Goal: Navigation & Orientation: Find specific page/section

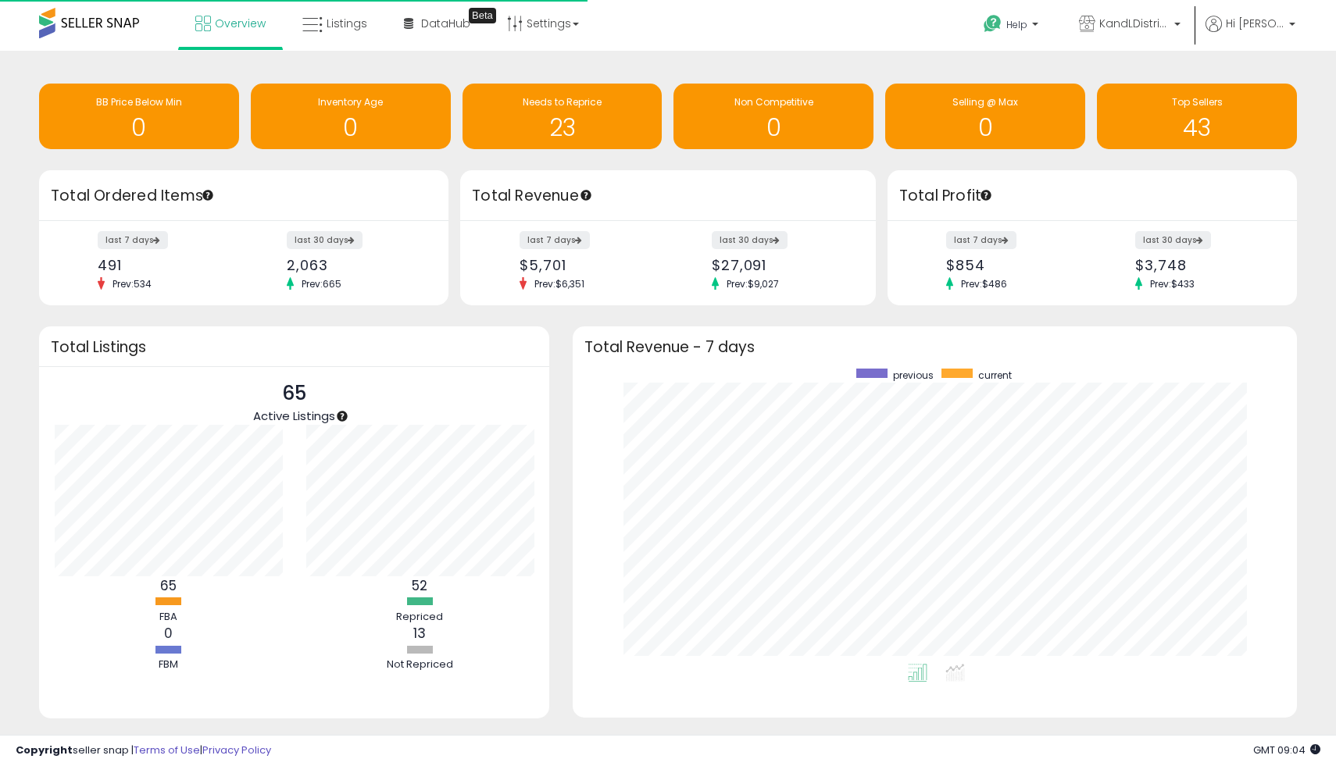
scroll to position [295, 693]
click at [253, 12] on link "Overview" at bounding box center [231, 23] width 94 height 47
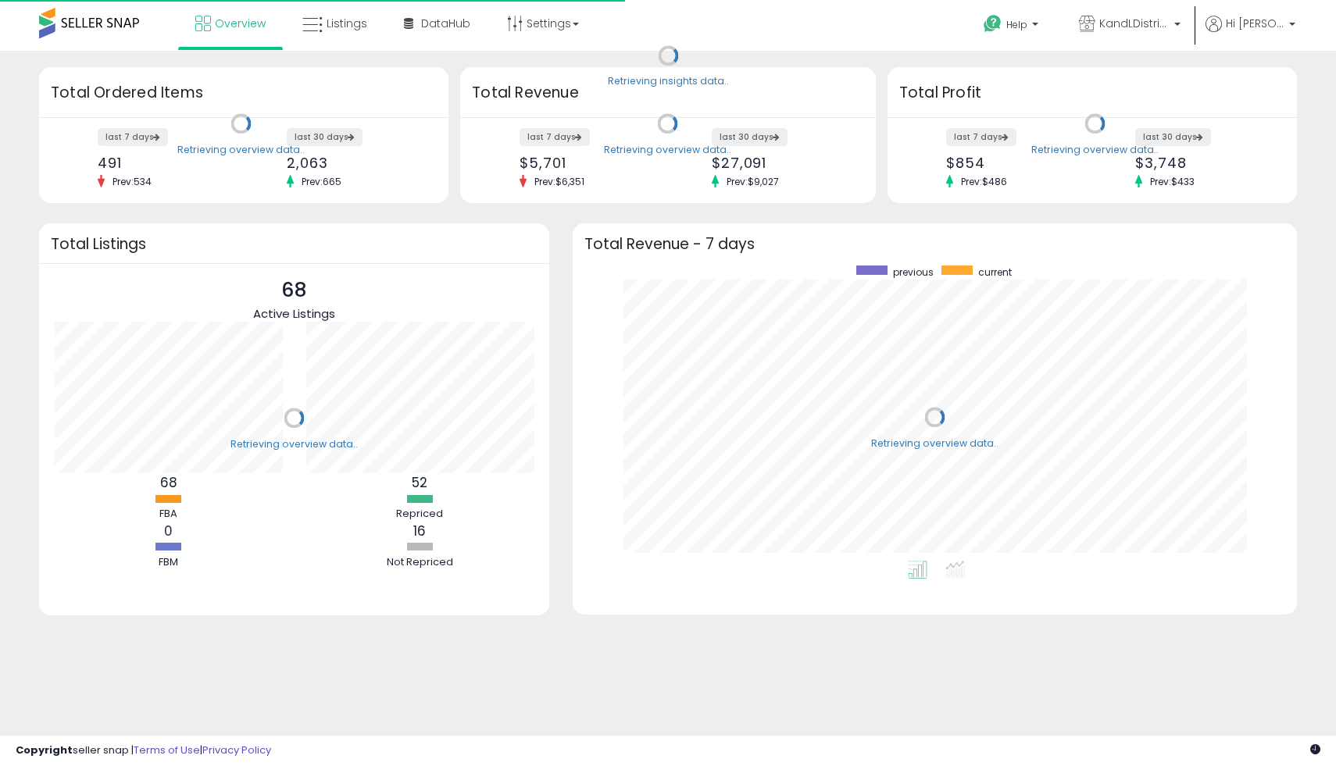
scroll to position [295, 693]
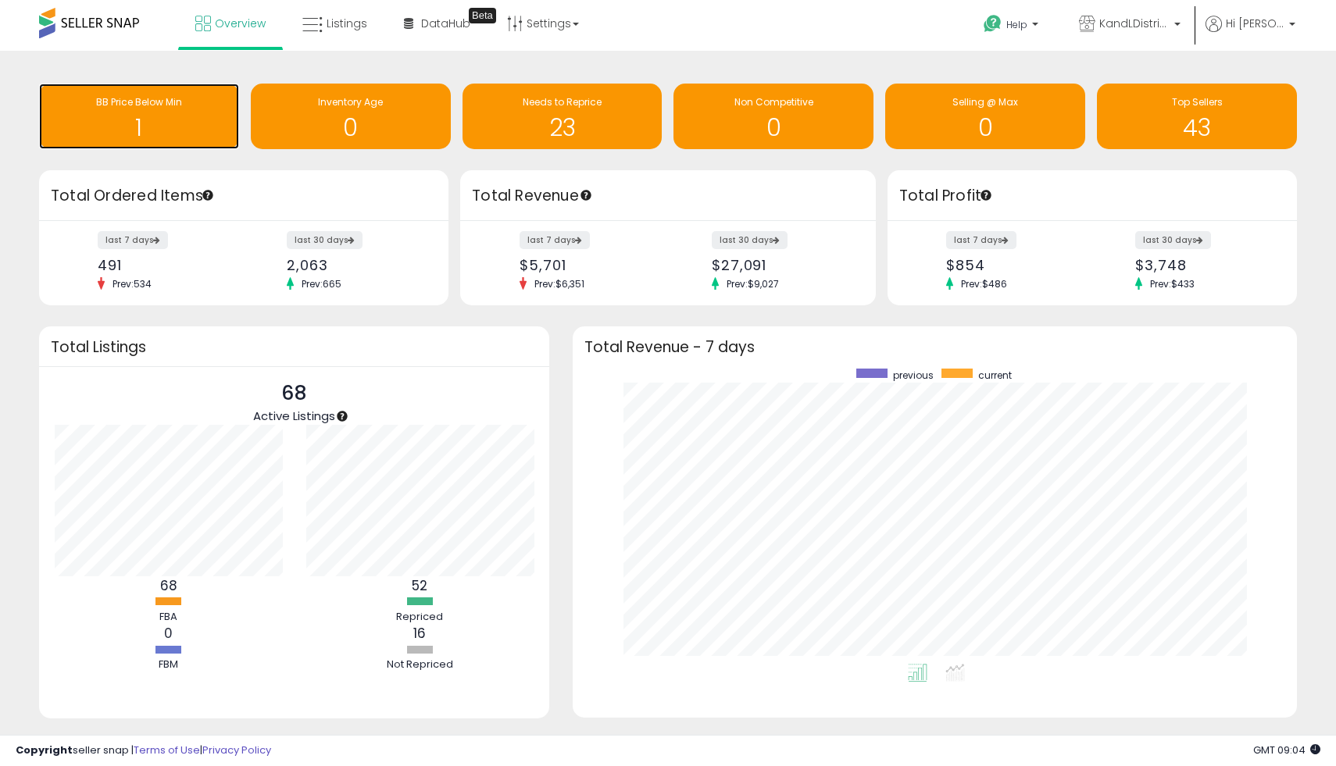
click at [158, 117] on h1 "1" at bounding box center [139, 128] width 184 height 26
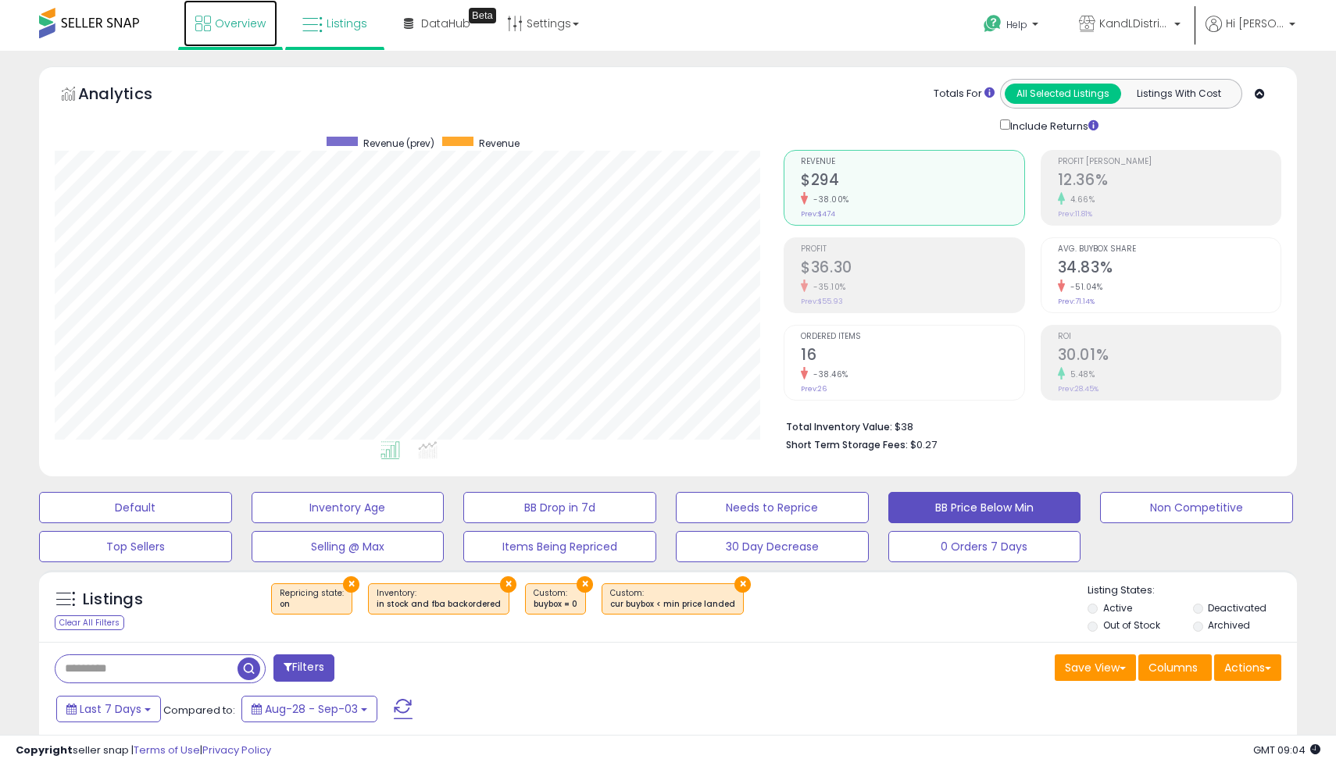
click at [234, 12] on link "Overview" at bounding box center [231, 23] width 94 height 47
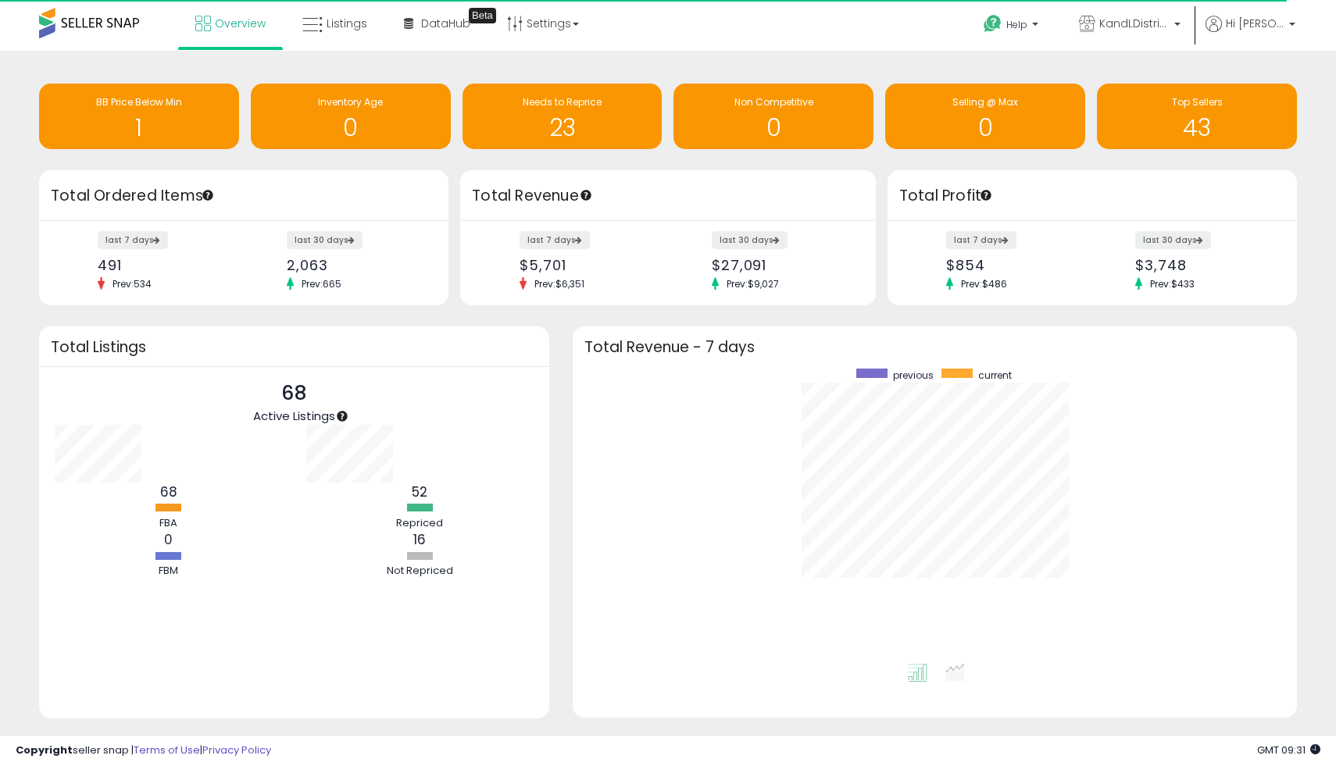
scroll to position [156, 251]
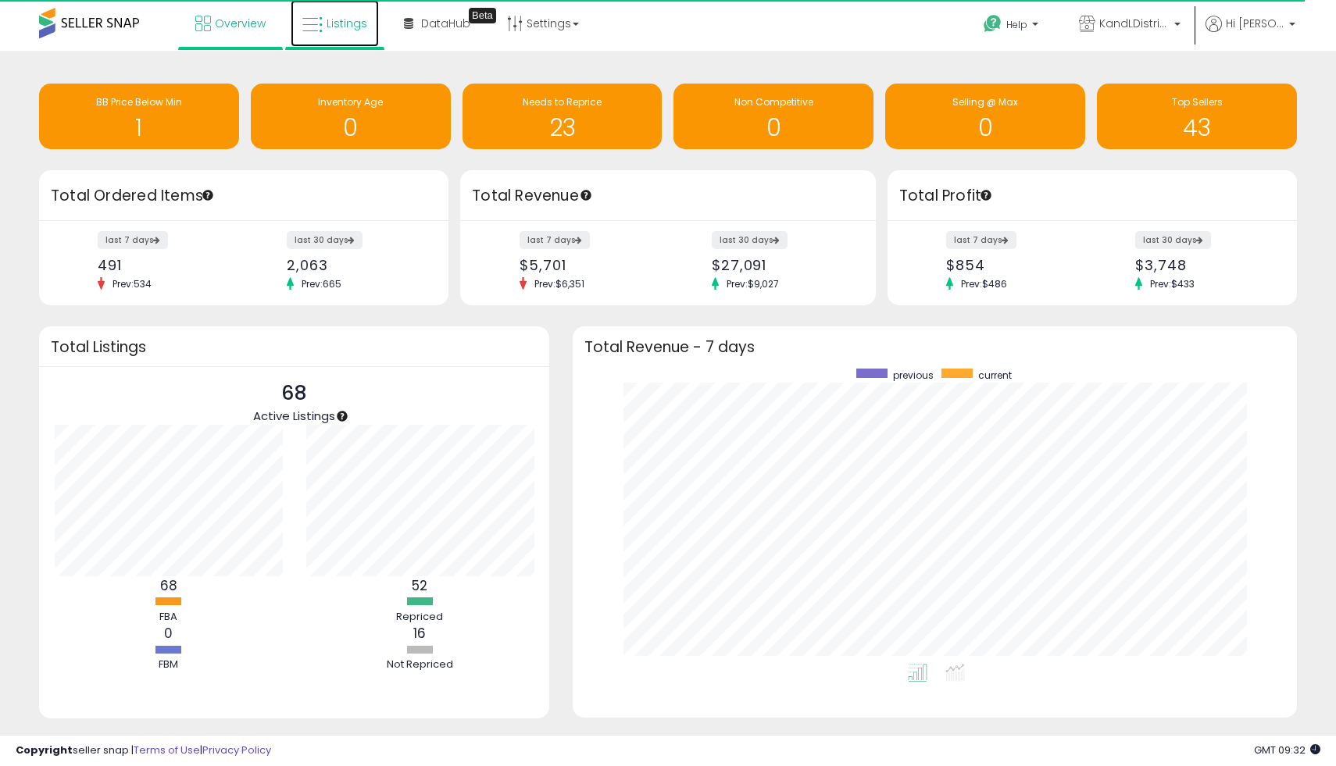
click at [312, 35] on link "Listings" at bounding box center [335, 23] width 88 height 47
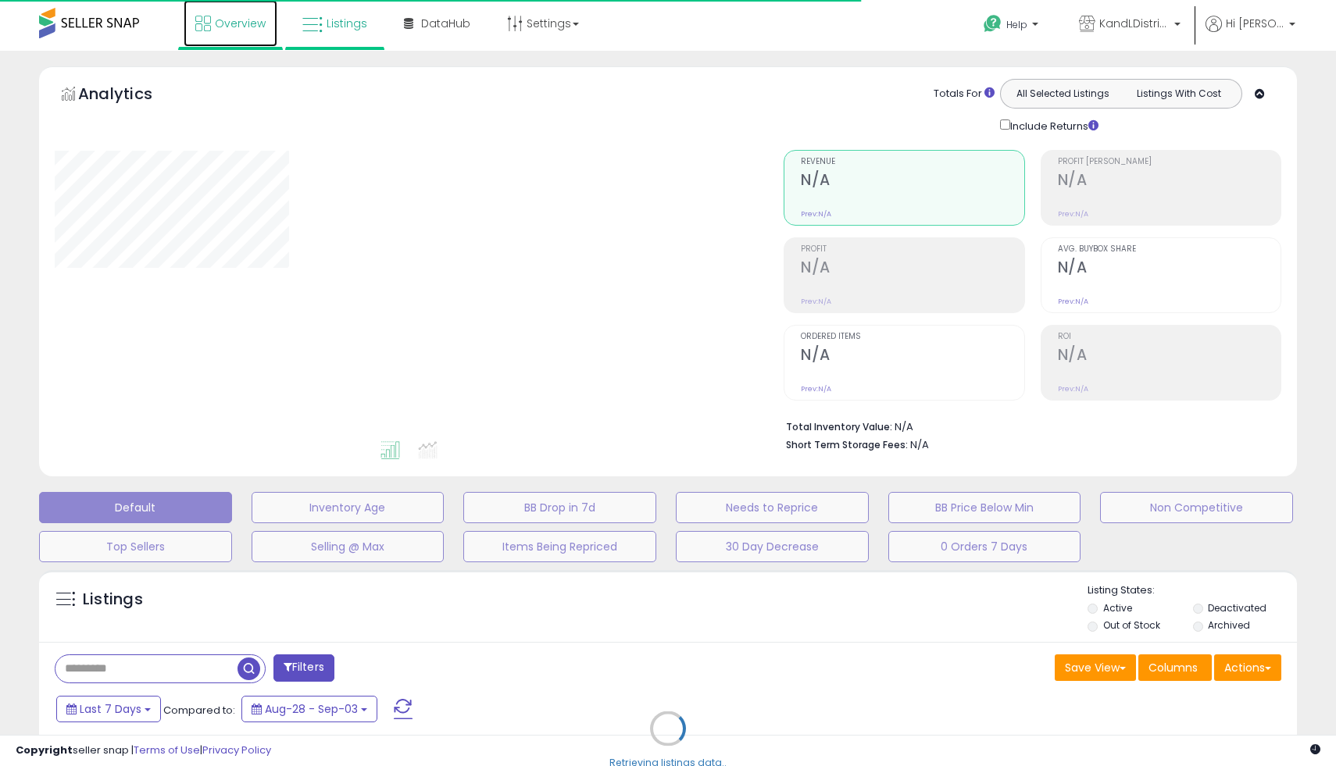
click at [243, 28] on span "Overview" at bounding box center [240, 24] width 51 height 16
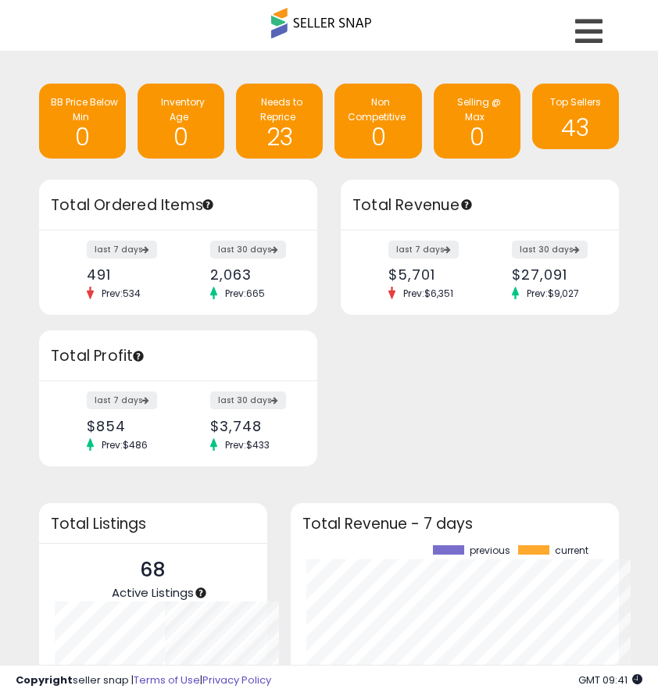
scroll to position [780784, 780704]
